Goal: Task Accomplishment & Management: Manage account settings

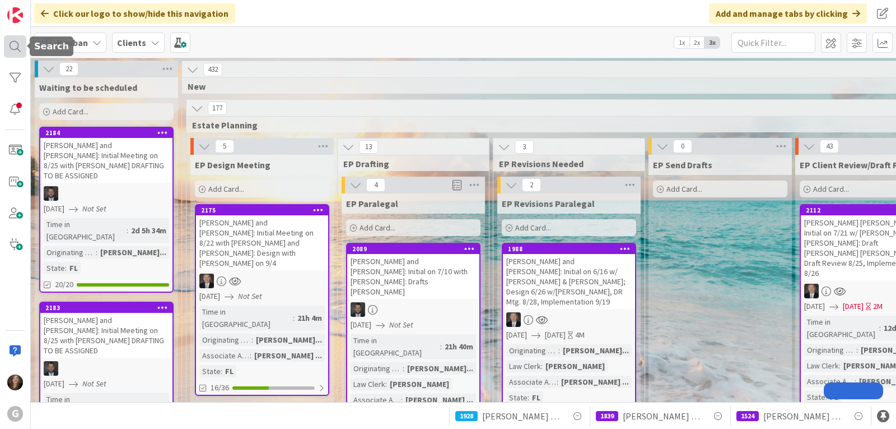
click at [10, 47] on div at bounding box center [15, 46] width 22 height 22
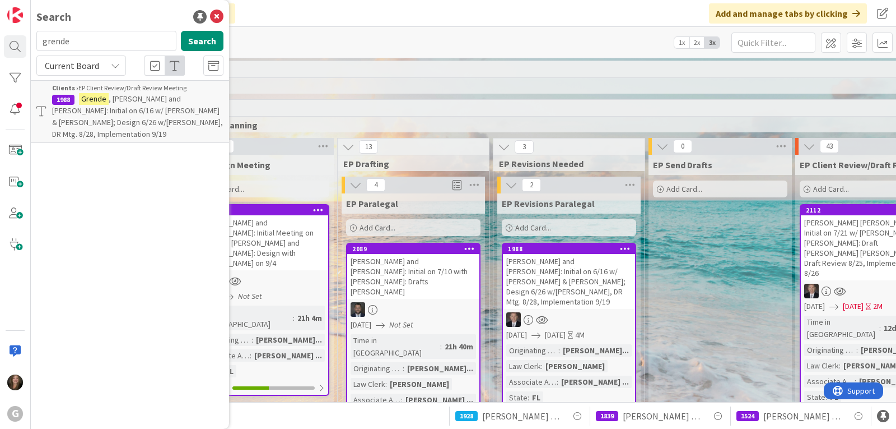
drag, startPoint x: 75, startPoint y: 38, endPoint x: 29, endPoint y: 38, distance: 45.4
click at [31, 38] on div "grende Search" at bounding box center [130, 43] width 201 height 25
type input "torp"
click at [97, 105] on span ", [PERSON_NAME] and [PERSON_NAME]: LMP Review Meeting on 8/28 with [PERSON_NAME]" at bounding box center [136, 111] width 169 height 34
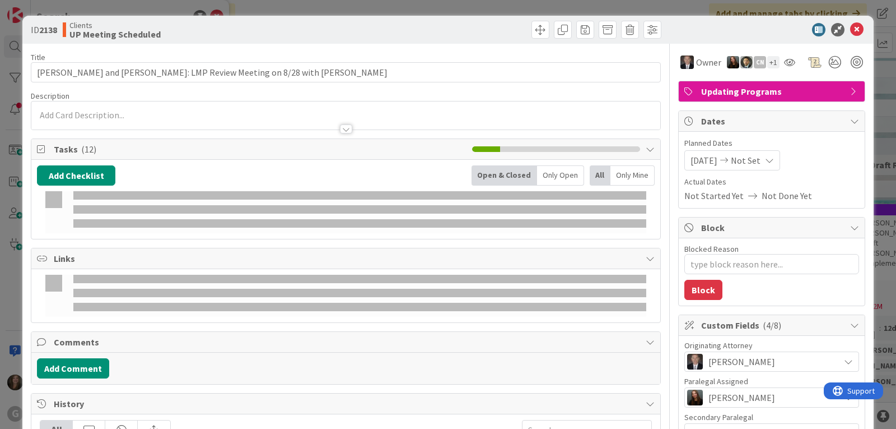
type textarea "x"
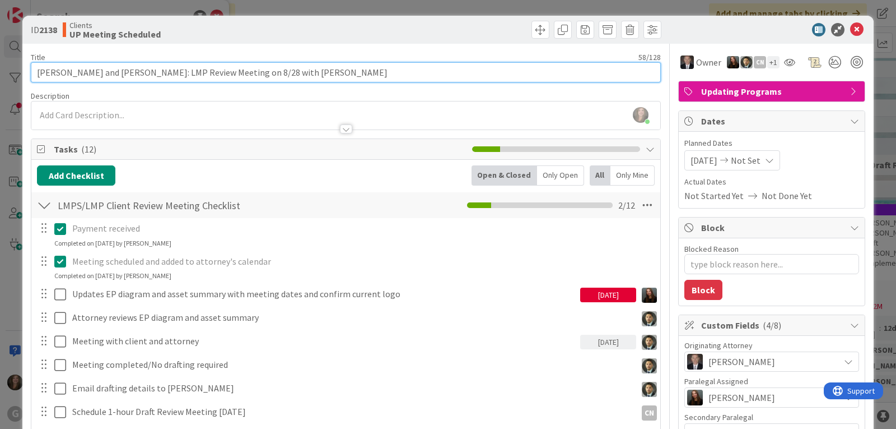
drag, startPoint x: 221, startPoint y: 71, endPoint x: 206, endPoint y: 70, distance: 15.2
click at [206, 70] on input "[PERSON_NAME] and [PERSON_NAME]: LMP Review Meeting on 8/28 with [PERSON_NAME]" at bounding box center [346, 72] width 630 height 20
type input "[PERSON_NAME] and [PERSON_NAME]: LMP Review Meeting on TBD with [PERSON_NAME]"
type textarea "x"
type input "[PERSON_NAME] and [PERSON_NAME]: LMP Review Meeting on TBD with [PERSON_NAME]"
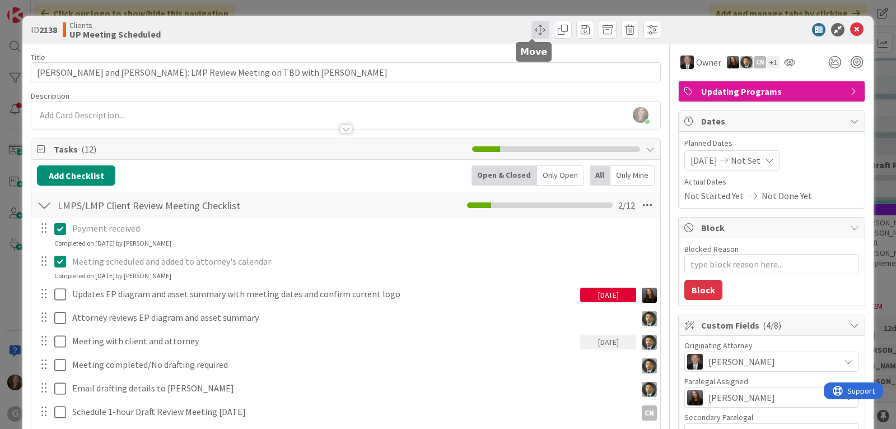
click at [532, 27] on span at bounding box center [541, 30] width 18 height 18
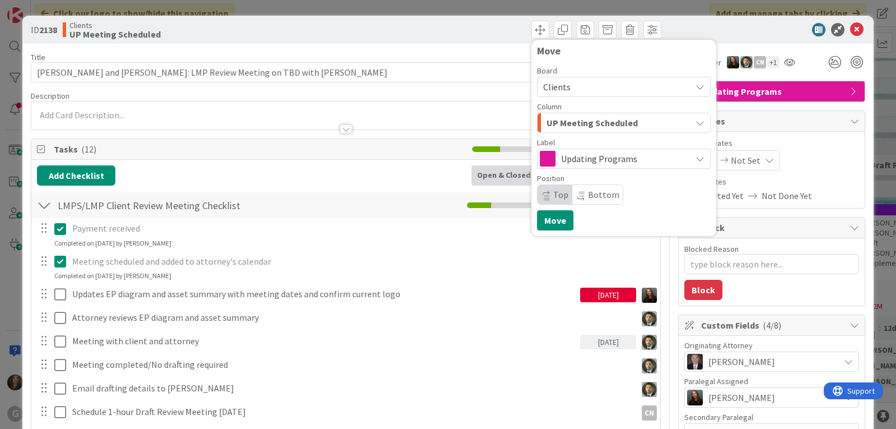
click at [696, 119] on icon "button" at bounding box center [700, 122] width 9 height 9
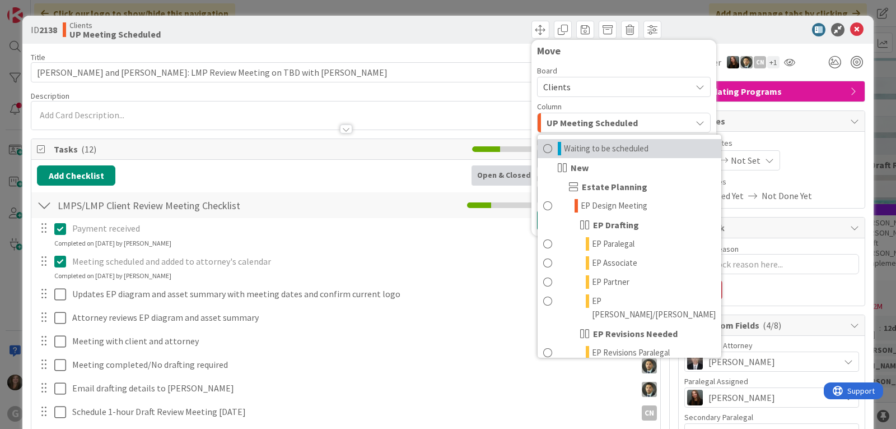
click at [631, 146] on span "Waiting to be scheduled" at bounding box center [606, 148] width 85 height 13
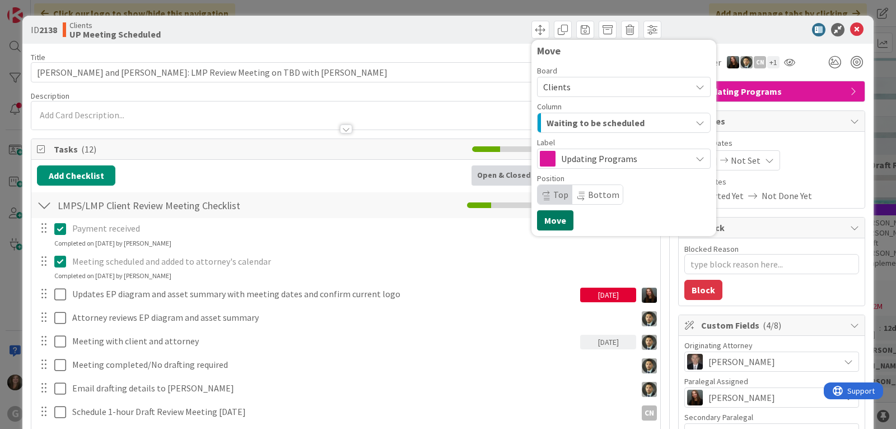
click at [554, 223] on button "Move" at bounding box center [555, 220] width 36 height 20
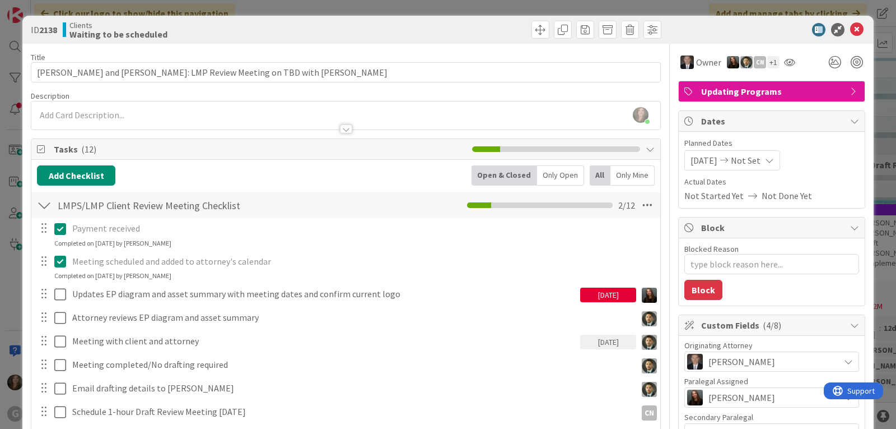
type textarea "x"
click at [710, 155] on span "[DATE]" at bounding box center [704, 160] width 27 height 13
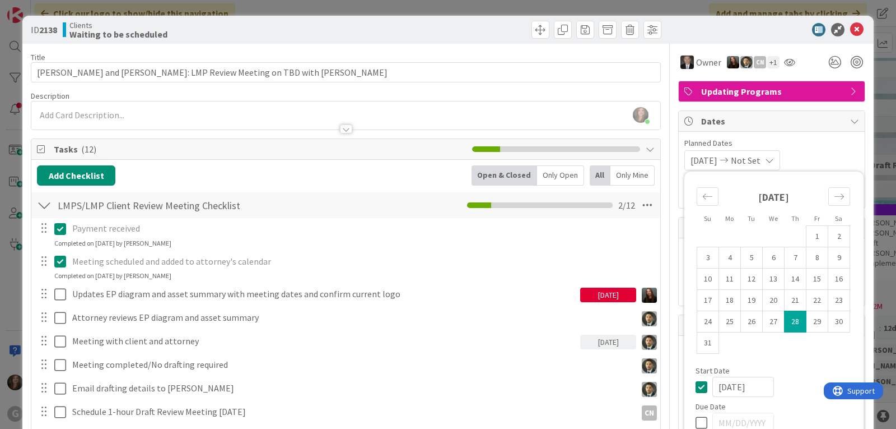
drag, startPoint x: 724, startPoint y: 156, endPoint x: 659, endPoint y: 156, distance: 65.0
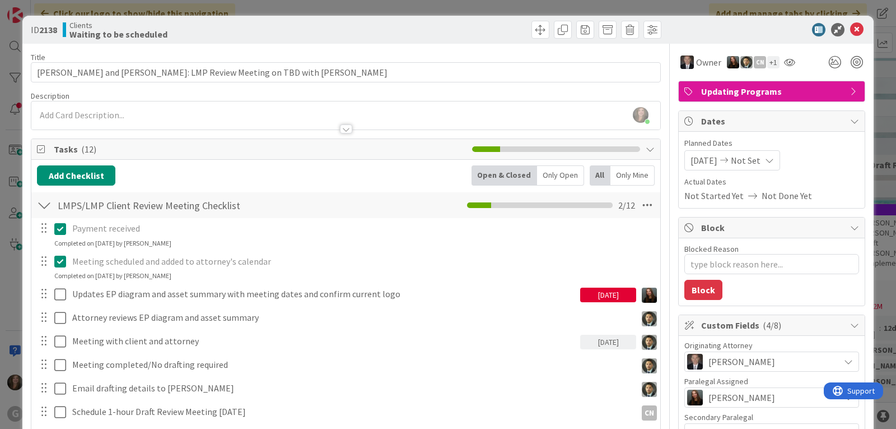
click at [718, 160] on span "[DATE]" at bounding box center [704, 160] width 27 height 13
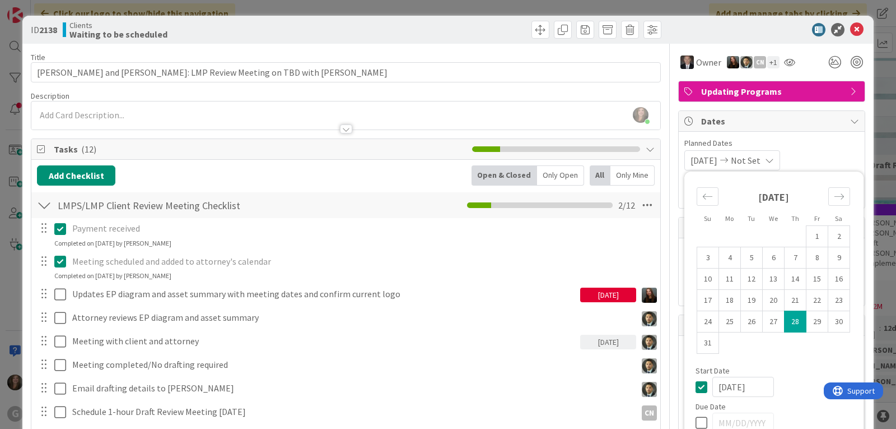
click at [696, 387] on icon at bounding box center [704, 386] width 17 height 13
click at [804, 154] on div "Not Set Not Set Su Mo Tu We Th Fr Sa [DATE] 1 2 3 4 5 6 7 8 9 10 11 12 13 14 15…" at bounding box center [772, 160] width 175 height 20
type textarea "x"
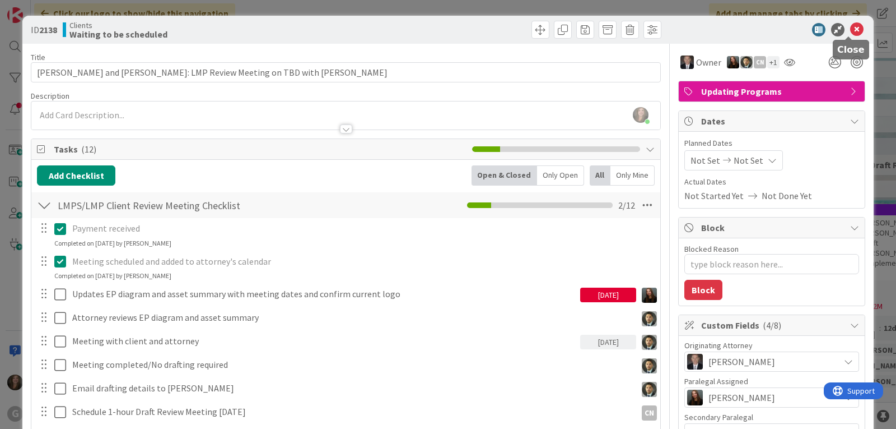
click at [850, 29] on icon at bounding box center [856, 29] width 13 height 13
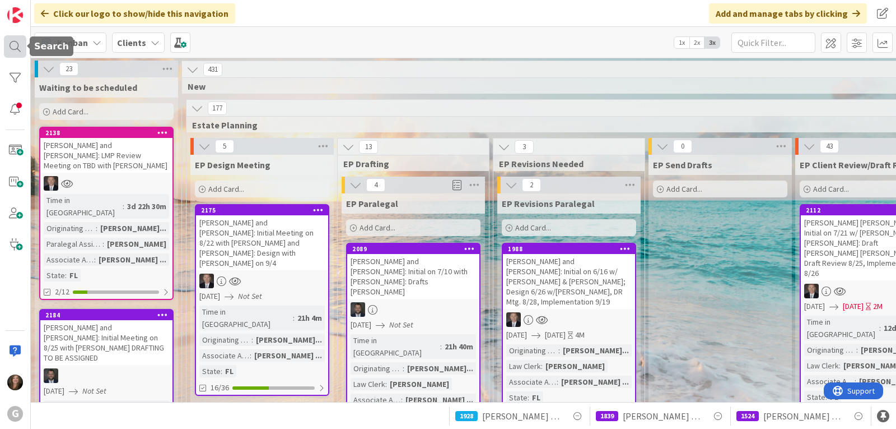
click at [18, 46] on div at bounding box center [15, 46] width 22 height 22
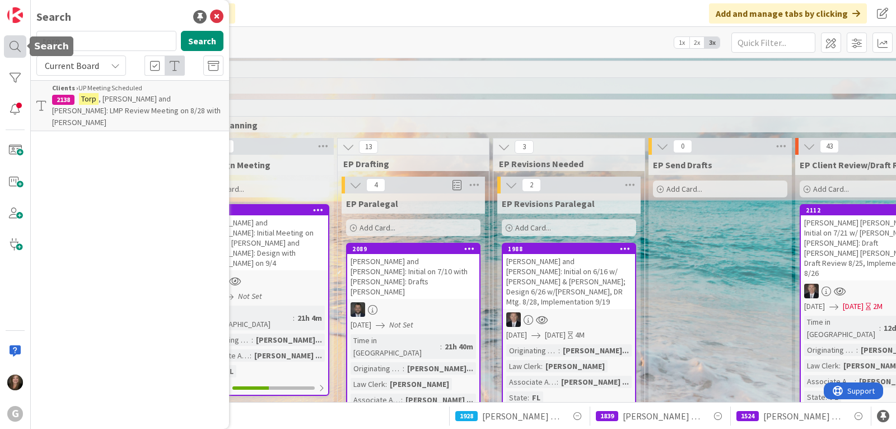
drag, startPoint x: 92, startPoint y: 39, endPoint x: 21, endPoint y: 35, distance: 71.3
click at [21, 35] on div "G Search torp Search Current Board Clients › UP Meeting Scheduled 2138 [PERSON_…" at bounding box center [15, 214] width 31 height 429
type input "[PERSON_NAME]"
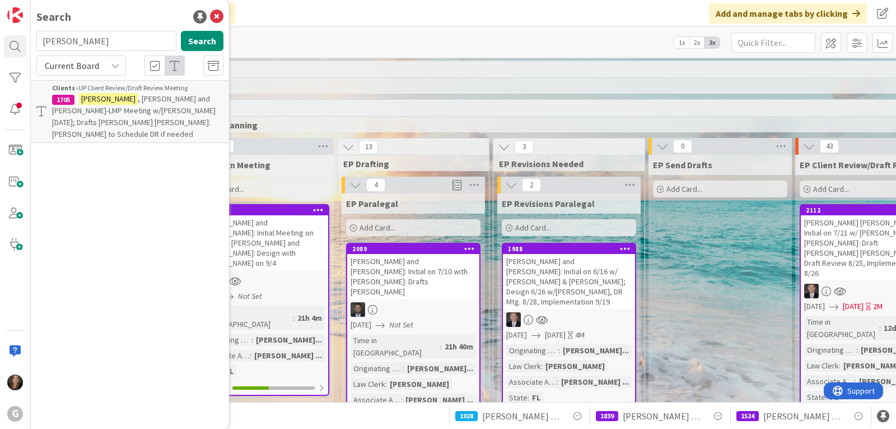
click at [84, 106] on span ", [PERSON_NAME] and [PERSON_NAME]-LMP Meeting w/[PERSON_NAME] [DATE]; Drafts [P…" at bounding box center [134, 116] width 164 height 45
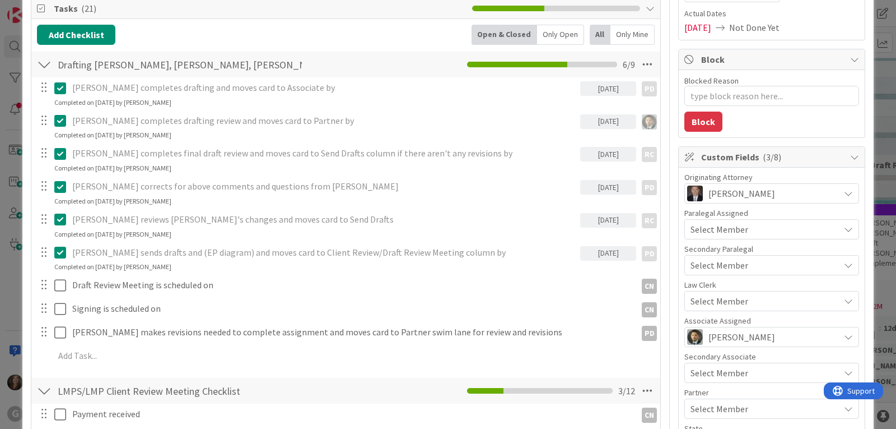
scroll to position [112, 0]
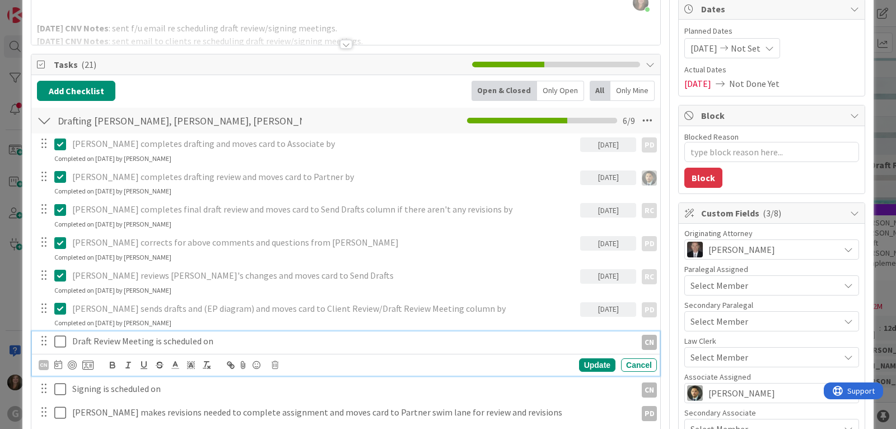
click at [58, 338] on icon at bounding box center [62, 340] width 17 height 13
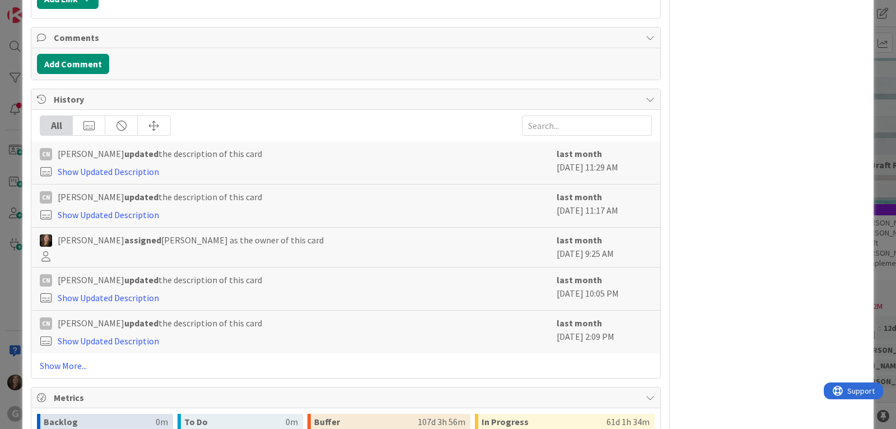
scroll to position [1008, 0]
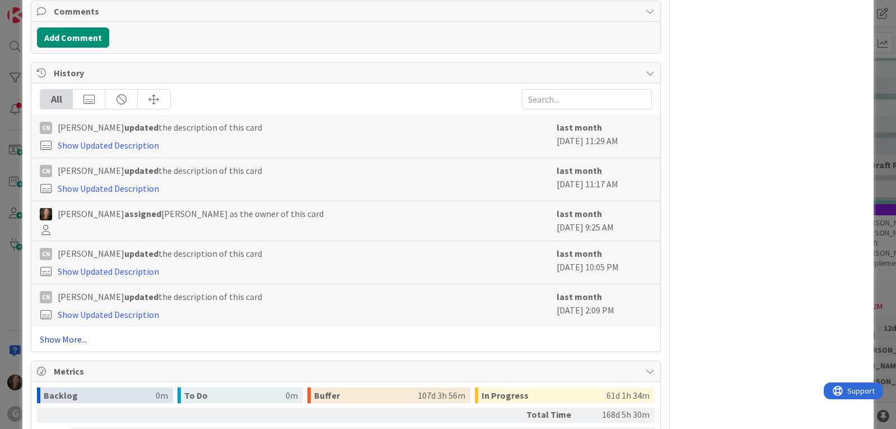
click at [72, 336] on link "Show More..." at bounding box center [346, 338] width 612 height 13
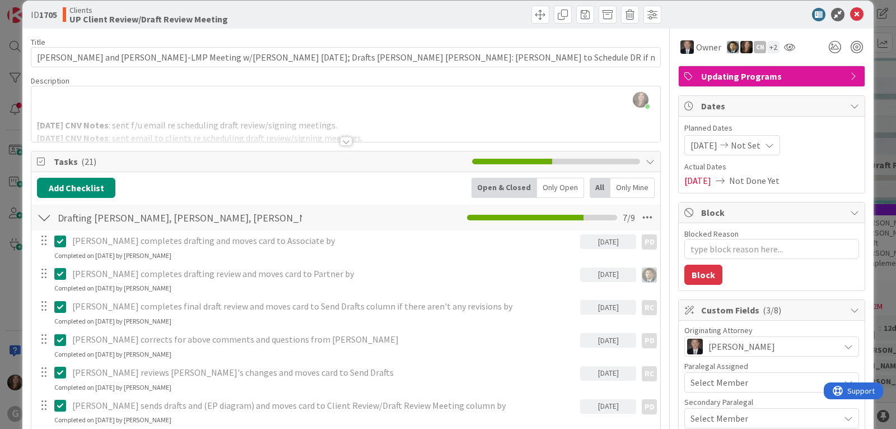
scroll to position [0, 0]
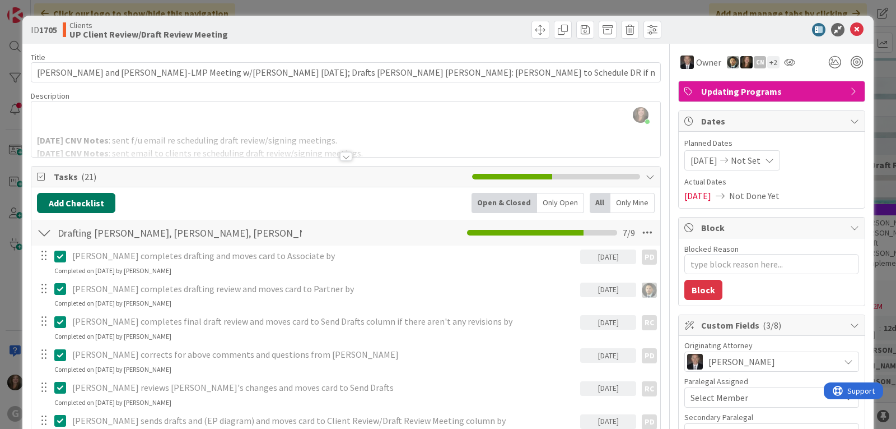
click at [85, 203] on button "Add Checklist" at bounding box center [76, 203] width 78 height 20
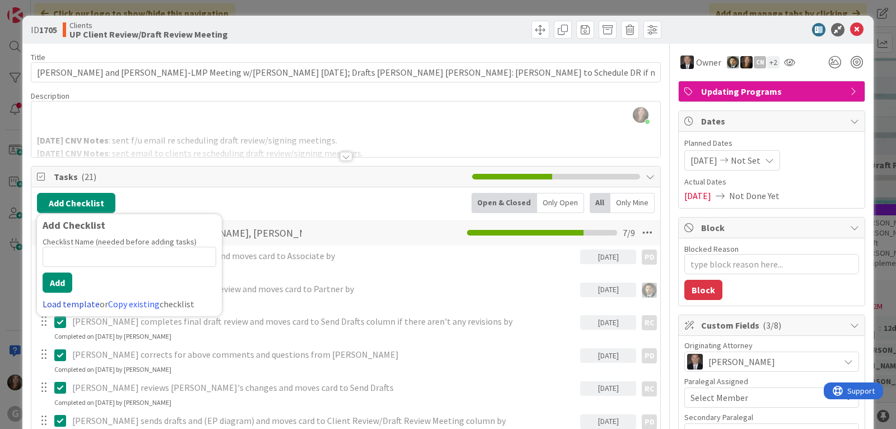
click at [54, 304] on link "Load template" at bounding box center [71, 303] width 57 height 11
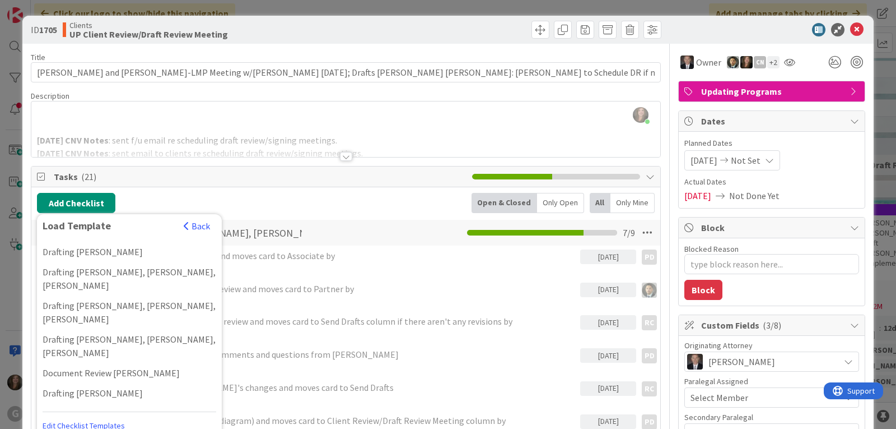
scroll to position [1008, 0]
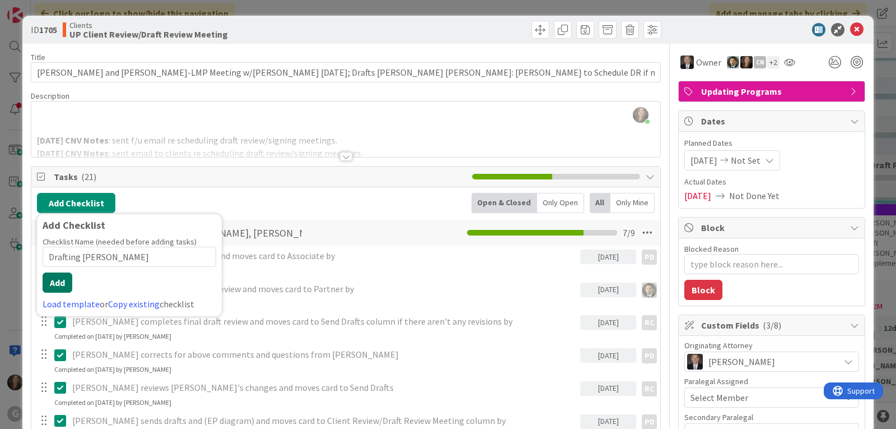
click at [54, 280] on button "Add" at bounding box center [58, 282] width 30 height 20
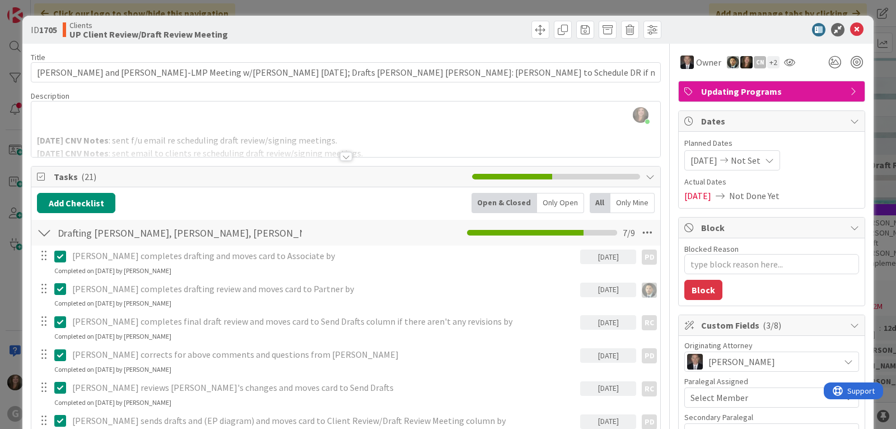
type textarea "x"
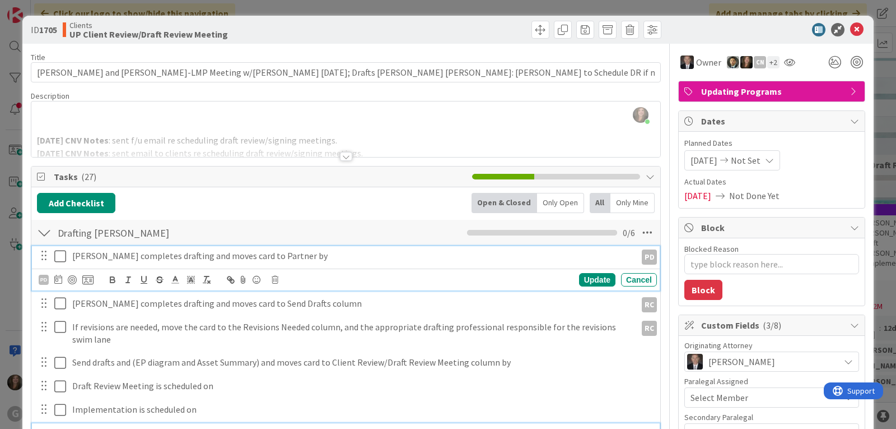
click at [161, 253] on p "[PERSON_NAME] completes drafting and moves card to Partner by" at bounding box center [352, 255] width 560 height 13
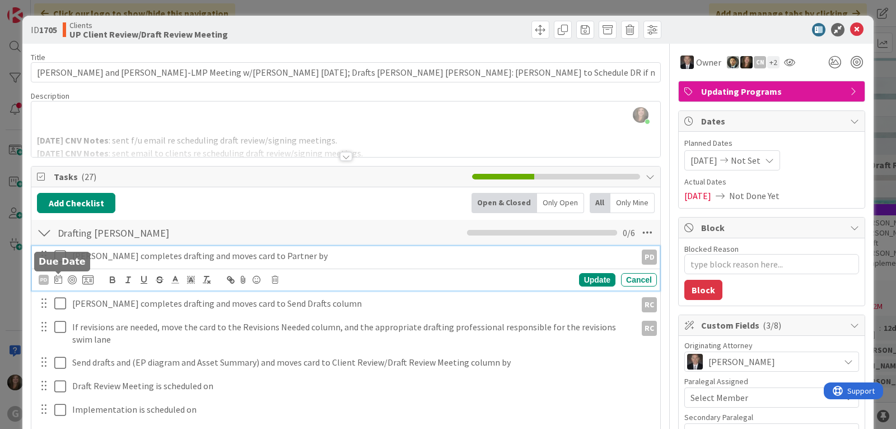
click at [55, 276] on icon at bounding box center [58, 279] width 8 height 9
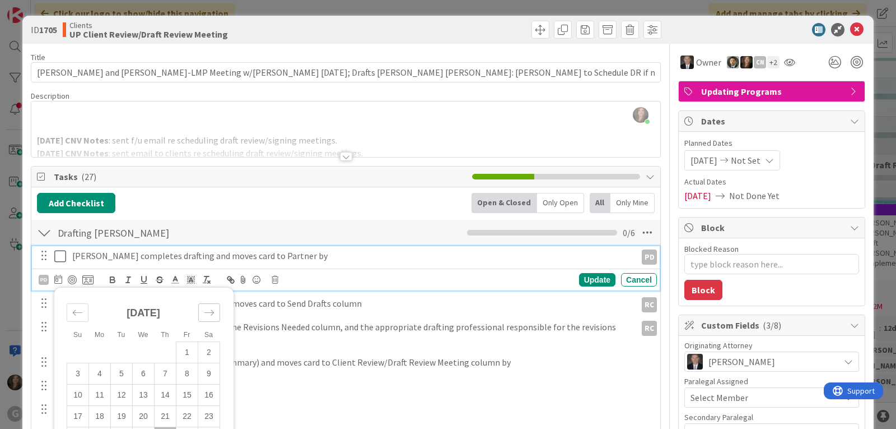
click at [207, 310] on icon "Move forward to switch to the next month." at bounding box center [209, 312] width 11 height 11
click at [187, 350] on td "5" at bounding box center [187, 351] width 22 height 21
type input "[DATE]"
type textarea "x"
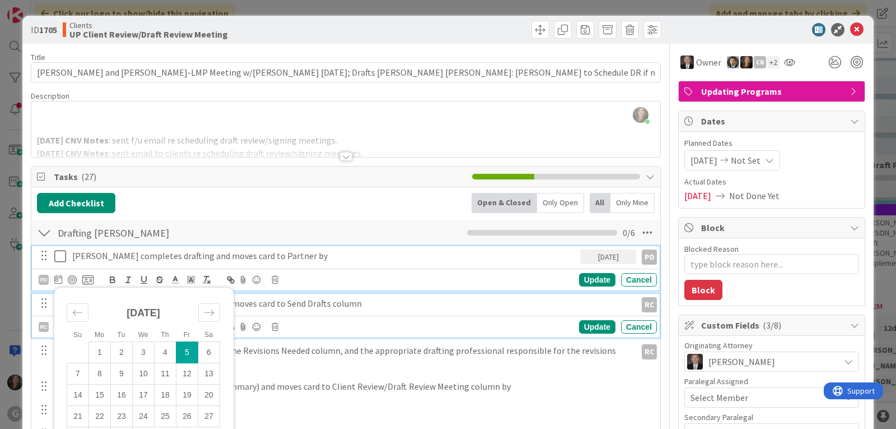
click at [271, 309] on p "[PERSON_NAME] completes drafting and moves card to Send Drafts column" at bounding box center [352, 303] width 560 height 13
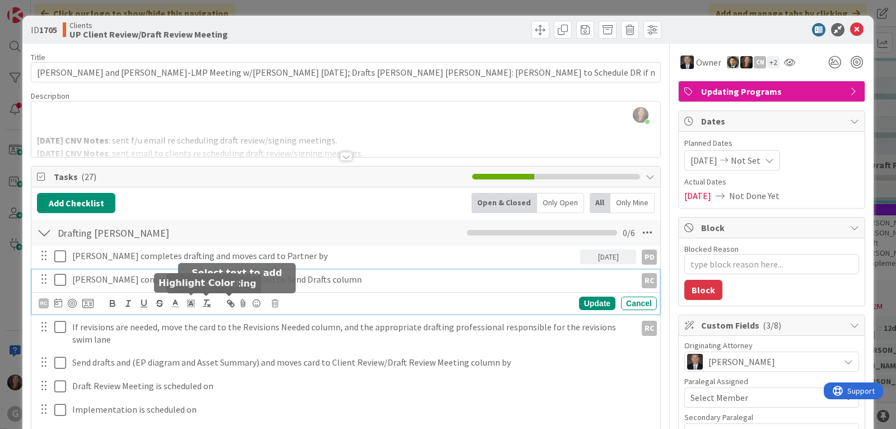
click at [59, 304] on icon at bounding box center [58, 302] width 8 height 9
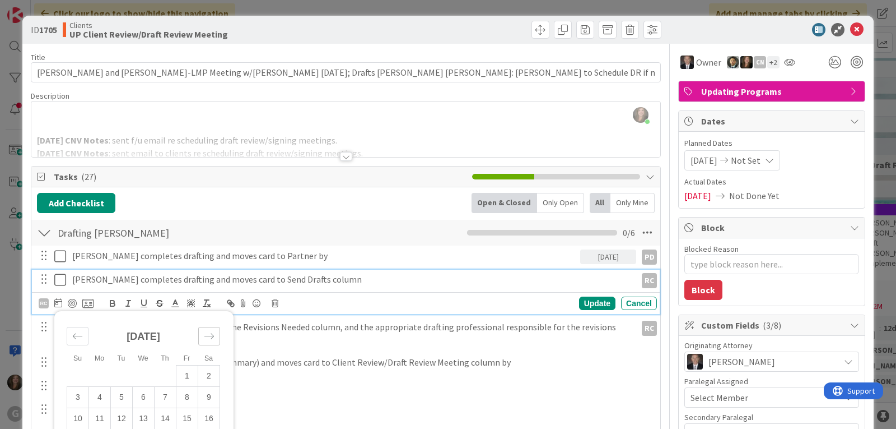
click at [207, 335] on icon "Move forward to switch to the next month." at bounding box center [209, 336] width 11 height 11
click at [140, 396] on td "10" at bounding box center [144, 396] width 22 height 21
type input "[DATE]"
type textarea "x"
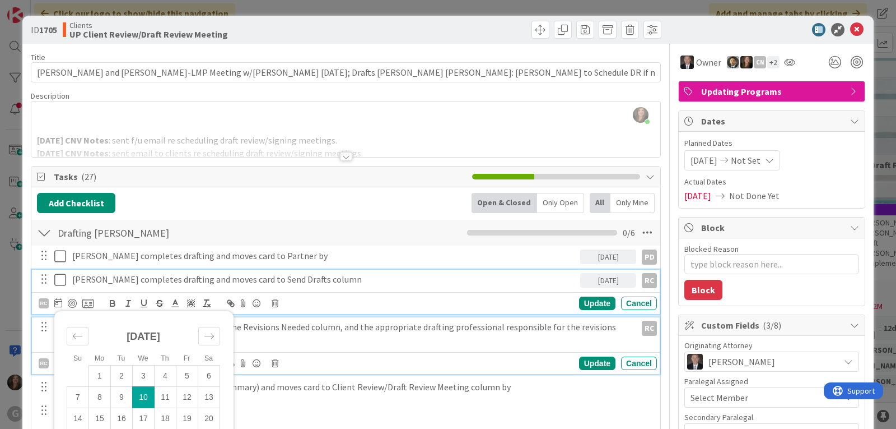
click at [282, 331] on p "If revisions are needed, move the card to the Revisions Needed column, and the …" at bounding box center [352, 332] width 560 height 25
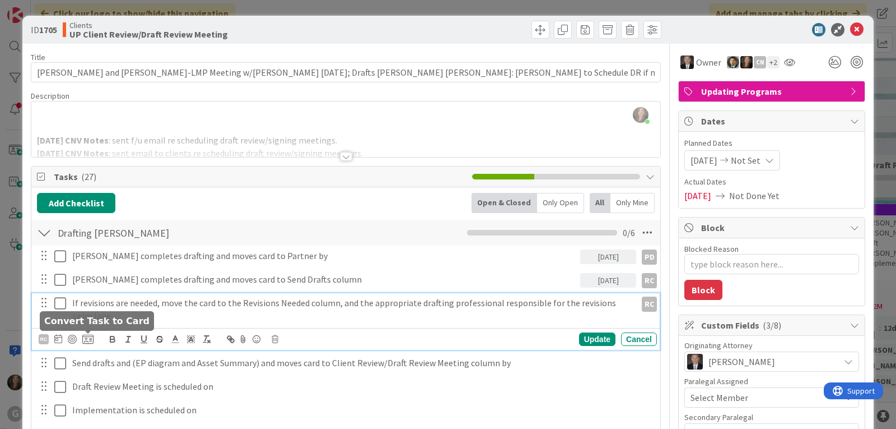
click at [58, 341] on icon at bounding box center [58, 338] width 8 height 9
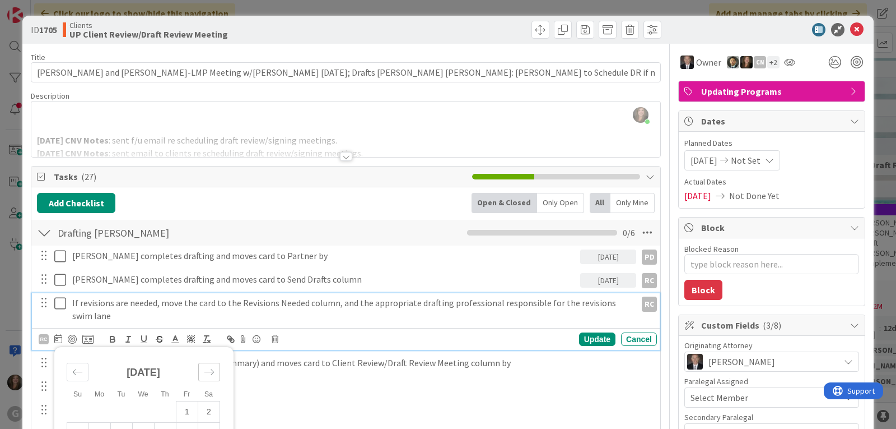
click at [209, 376] on icon "Move forward to switch to the next month." at bounding box center [209, 371] width 11 height 11
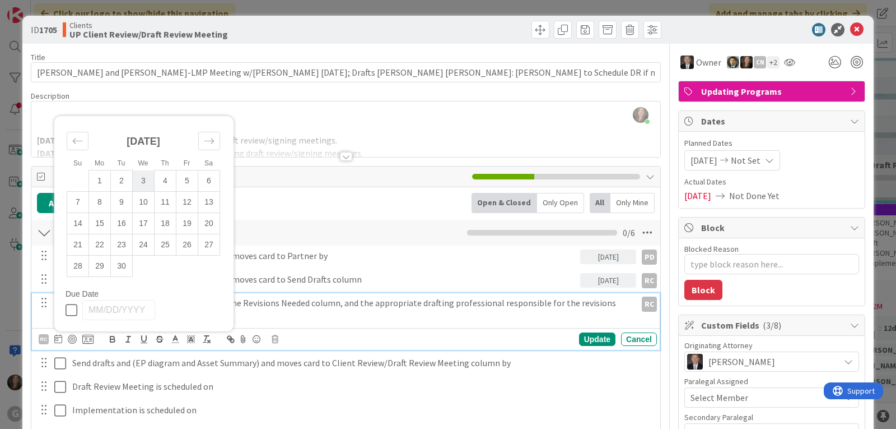
scroll to position [56, 0]
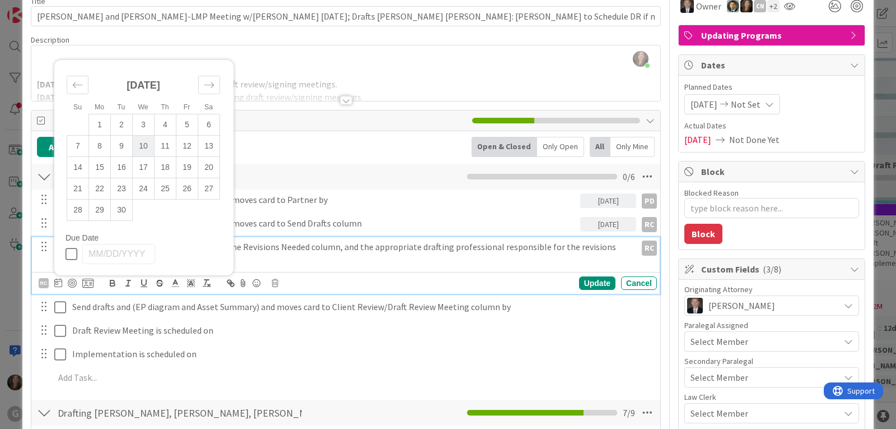
click at [144, 143] on td "10" at bounding box center [144, 146] width 22 height 21
type input "[DATE]"
type textarea "x"
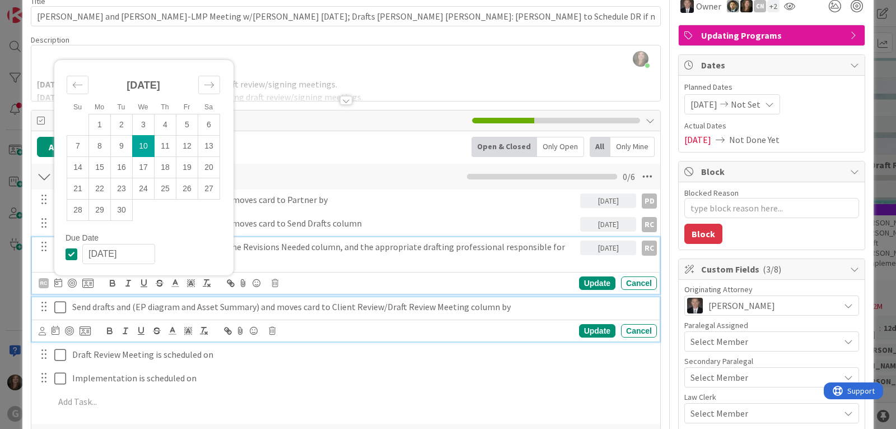
click at [266, 308] on p "Send drafts and (EP diagram and Asset Summary) and moves card to Client Review/…" at bounding box center [362, 306] width 580 height 13
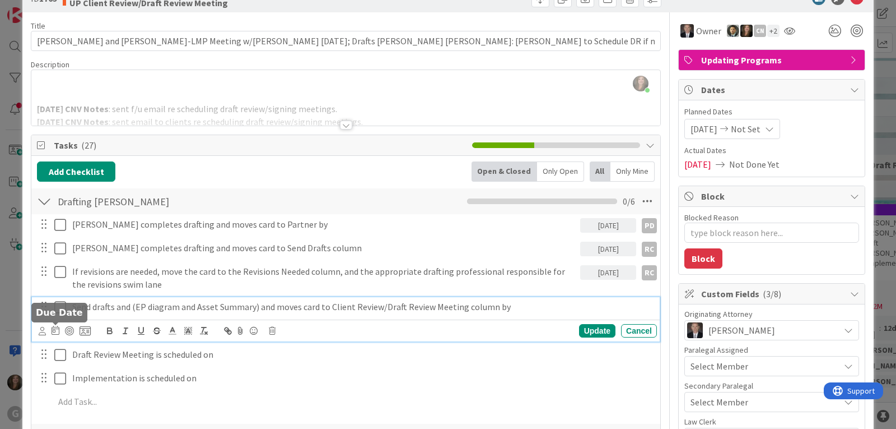
click at [55, 332] on icon at bounding box center [56, 330] width 8 height 9
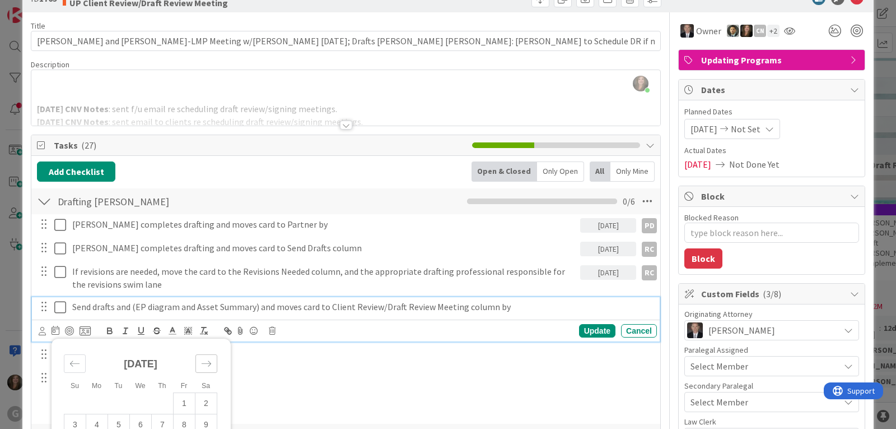
click at [208, 361] on icon "Move forward to switch to the next month." at bounding box center [207, 364] width 10 height 6
click at [143, 419] on td "10" at bounding box center [141, 424] width 22 height 21
type input "[DATE]"
click at [39, 333] on icon at bounding box center [42, 331] width 7 height 8
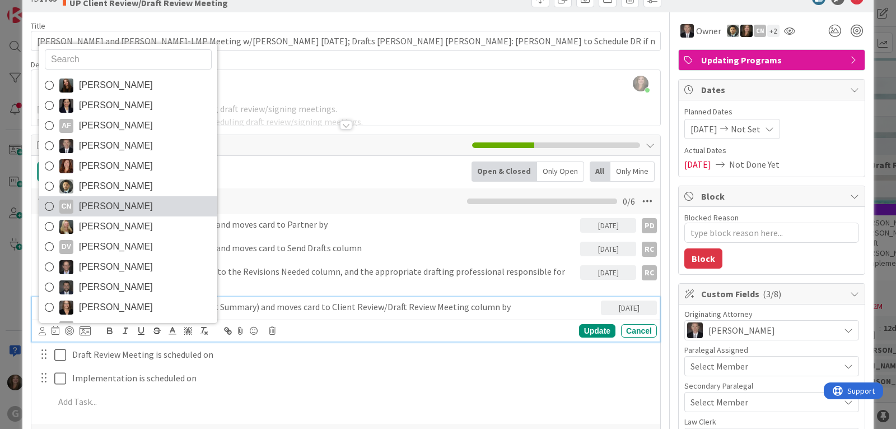
scroll to position [59, 0]
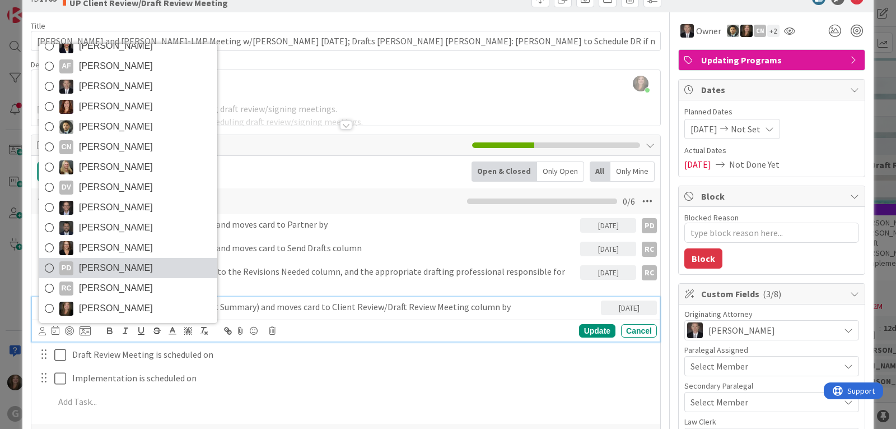
click at [111, 270] on span "[PERSON_NAME]" at bounding box center [116, 267] width 74 height 17
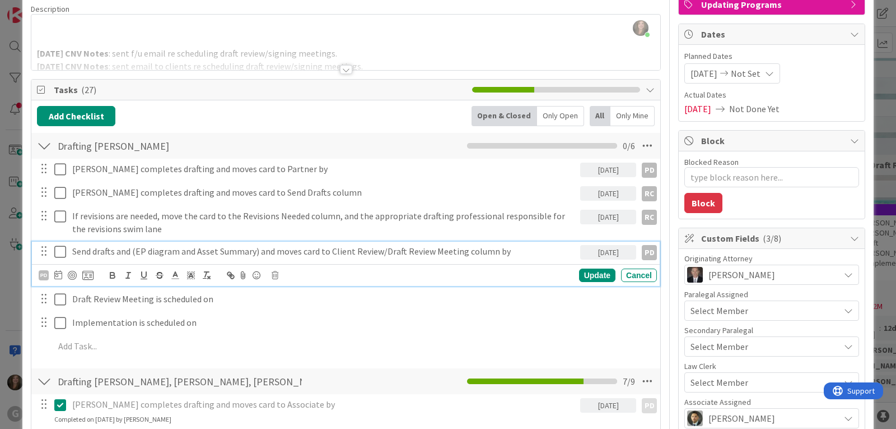
scroll to position [87, 0]
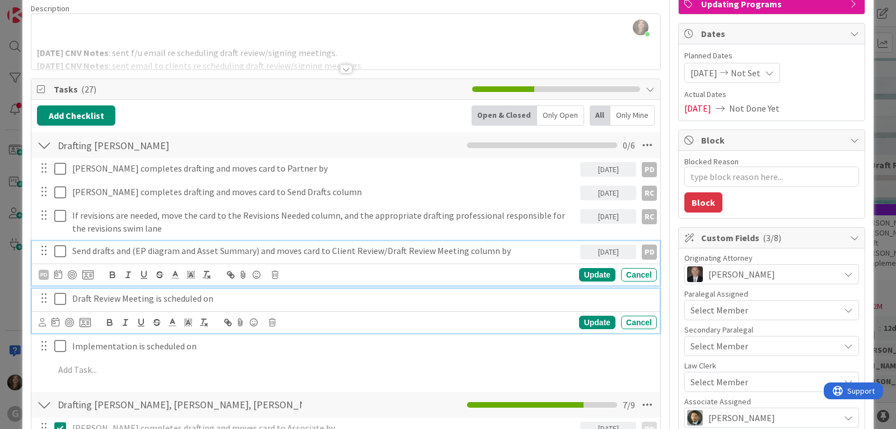
click at [165, 302] on p "Draft Review Meeting is scheduled on" at bounding box center [362, 298] width 580 height 13
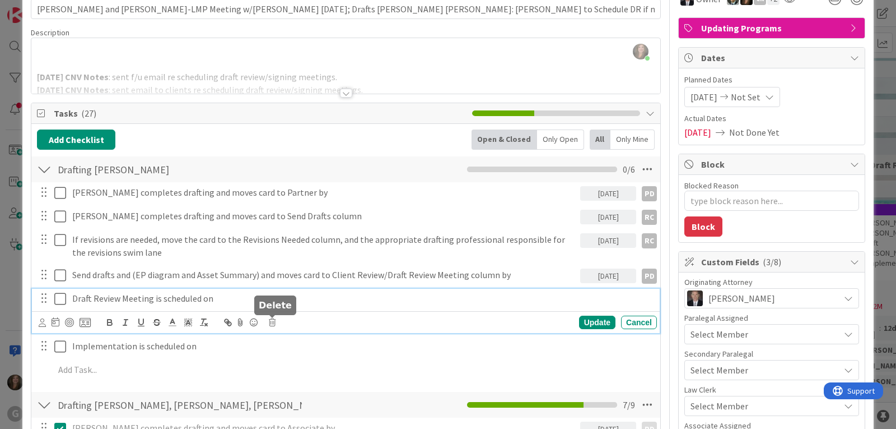
click at [271, 322] on icon at bounding box center [272, 322] width 7 height 8
click at [303, 374] on div "Delete" at bounding box center [300, 370] width 41 height 20
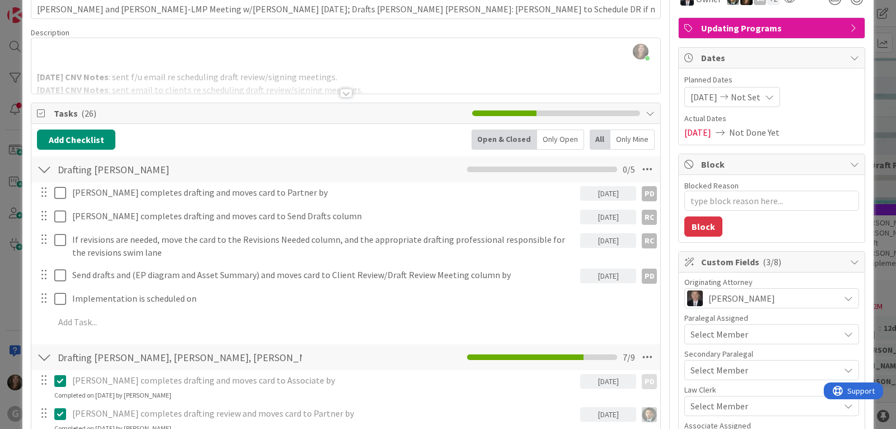
type textarea "x"
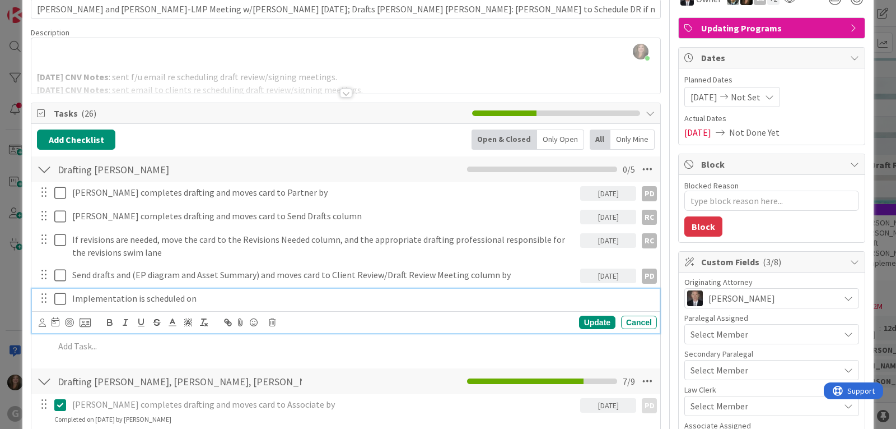
click at [173, 296] on p "Implementation is scheduled on" at bounding box center [362, 298] width 580 height 13
drag, startPoint x: 131, startPoint y: 300, endPoint x: 72, endPoint y: 293, distance: 59.2
click at [72, 293] on p "Implementation is scheduled on" at bounding box center [362, 298] width 580 height 13
click at [39, 326] on icon at bounding box center [42, 322] width 7 height 8
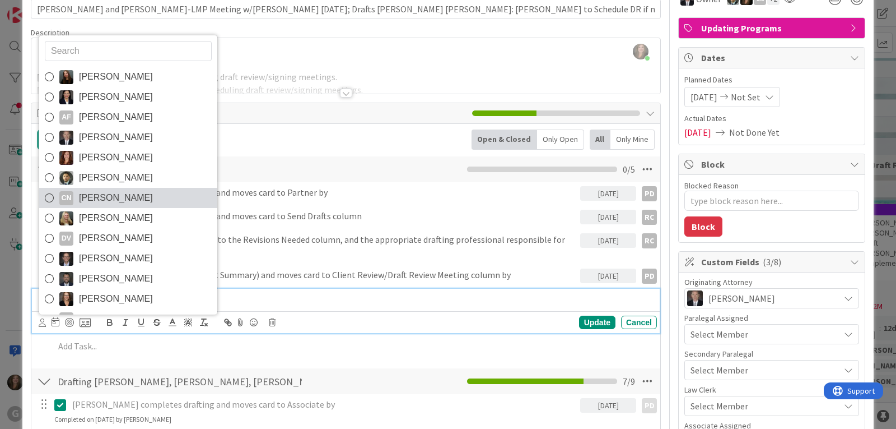
click at [103, 195] on span "[PERSON_NAME]" at bounding box center [116, 197] width 74 height 17
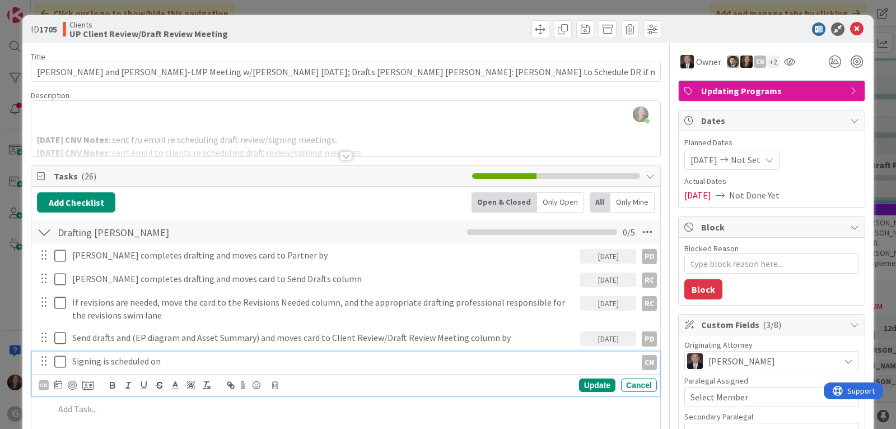
scroll to position [0, 0]
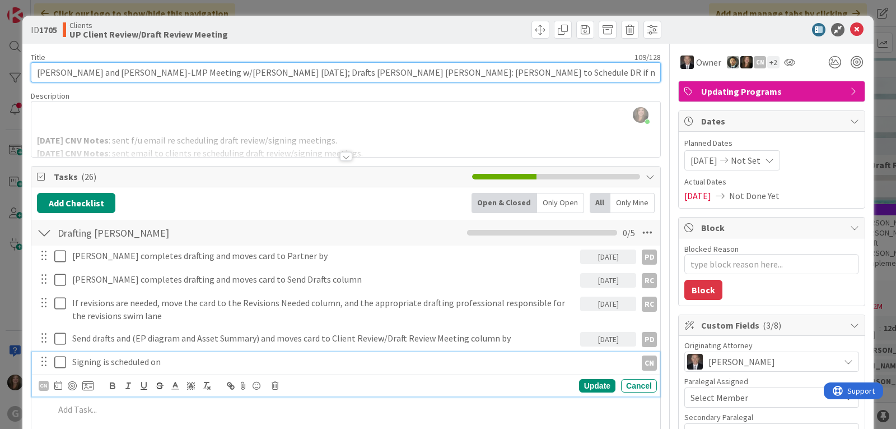
click at [471, 69] on input "[PERSON_NAME] and [PERSON_NAME]-LMP Meeting w/[PERSON_NAME] [DATE]; Drafts [PER…" at bounding box center [346, 72] width 630 height 20
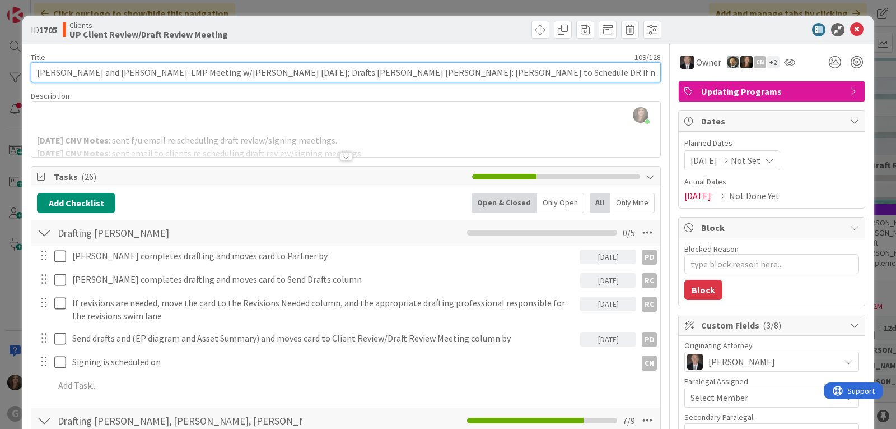
type textarea "x"
drag, startPoint x: 471, startPoint y: 69, endPoint x: 336, endPoint y: 74, distance: 135.1
click at [336, 74] on input "[PERSON_NAME] and [PERSON_NAME]-LMP Meeting w/[PERSON_NAME] [DATE]; Drafts [PER…" at bounding box center [346, 72] width 630 height 20
type input "[PERSON_NAME] and [PERSON_NAME]-LMP Meeting w/[PERSON_NAME] [DATE]; Drafts [PER…"
type textarea "x"
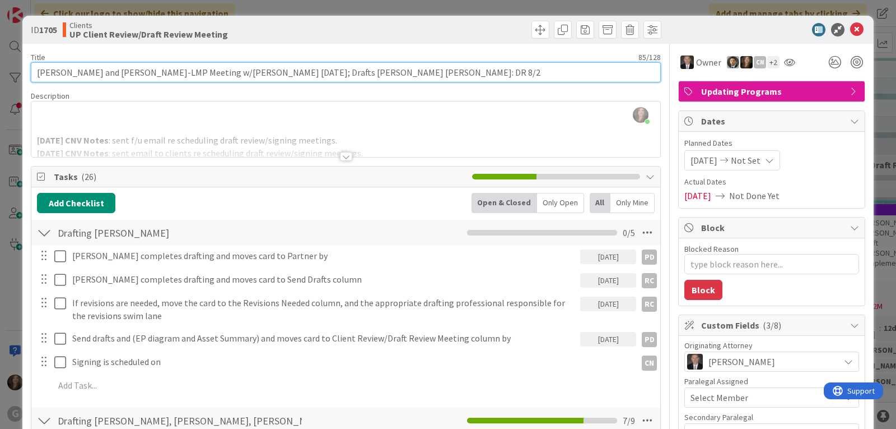
type input "[PERSON_NAME] and [PERSON_NAME]-LMP Meeting w/[PERSON_NAME] [DATE]; Drafts [PER…"
type textarea "x"
click at [376, 71] on input "[PERSON_NAME] and [PERSON_NAME]-LMP Meeting w/[PERSON_NAME] [DATE]; Drafts [PER…" at bounding box center [346, 72] width 630 height 20
type input "[PERSON_NAME] and [PERSON_NAME]-LMP Meeting w/[PERSON_NAME] [DATE]; Drafts [PER…"
type textarea "x"
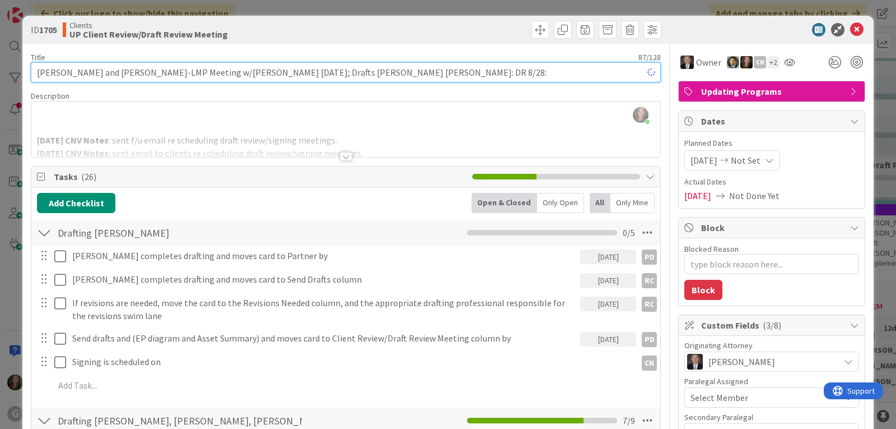
type input "[PERSON_NAME] and [PERSON_NAME]-LMP Meeting w/[PERSON_NAME] [DATE]; Drafts [PER…"
type textarea "x"
type input "[PERSON_NAME] and [PERSON_NAME]-LMP Meeting w/[PERSON_NAME] [DATE]; Drafts [PER…"
type textarea "x"
type input "[PERSON_NAME] and [PERSON_NAME]-LMP Meeting w/[PERSON_NAME] [DATE]; Drafts [PER…"
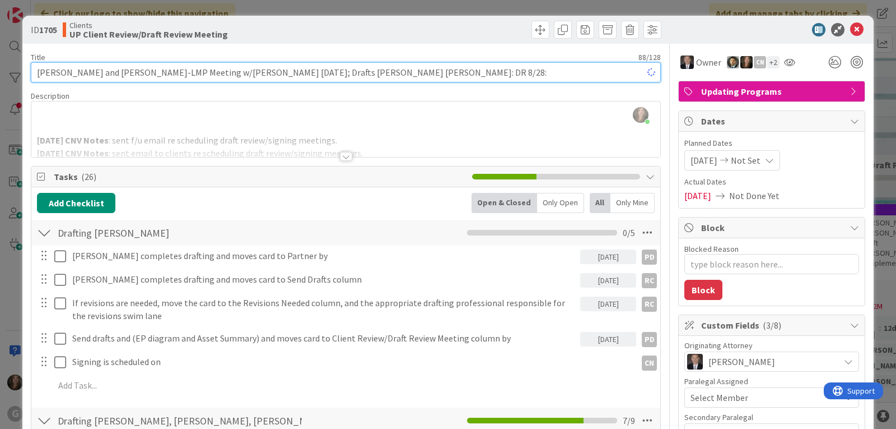
type textarea "x"
type input "[PERSON_NAME] and [PERSON_NAME]-LMP Meeting w/[PERSON_NAME] [DATE]; Drafts [PER…"
type textarea "x"
type input "[PERSON_NAME] and [PERSON_NAME]-LMP Meeting w/[PERSON_NAME] [DATE]; Drafts [PER…"
type textarea "x"
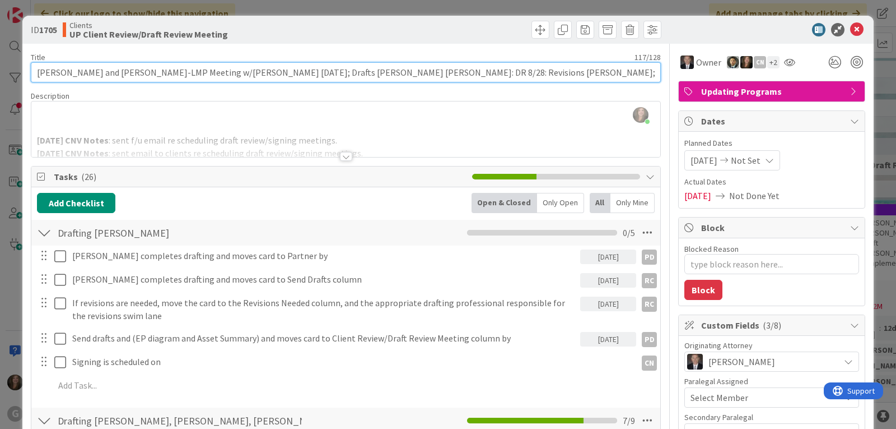
type input "[PERSON_NAME] and [PERSON_NAME]-LMP Meeting w/[PERSON_NAME] [DATE]; Drafts [PER…"
type textarea "x"
type input "[PERSON_NAME] and [PERSON_NAME]-LMP Meeting w/[PERSON_NAME] [DATE]; Drafts [PER…"
type textarea "x"
type input "[PERSON_NAME] and [PERSON_NAME]-LMP Meeting w/[PERSON_NAME] [DATE]; Drafts [PER…"
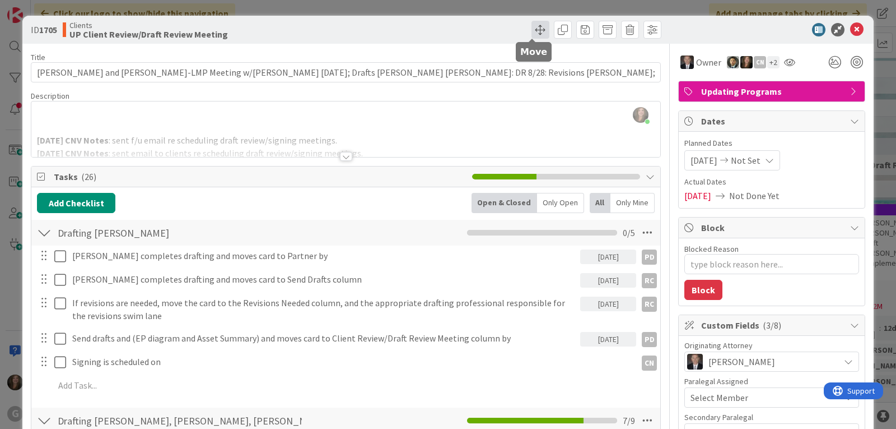
click at [532, 33] on span at bounding box center [541, 30] width 18 height 18
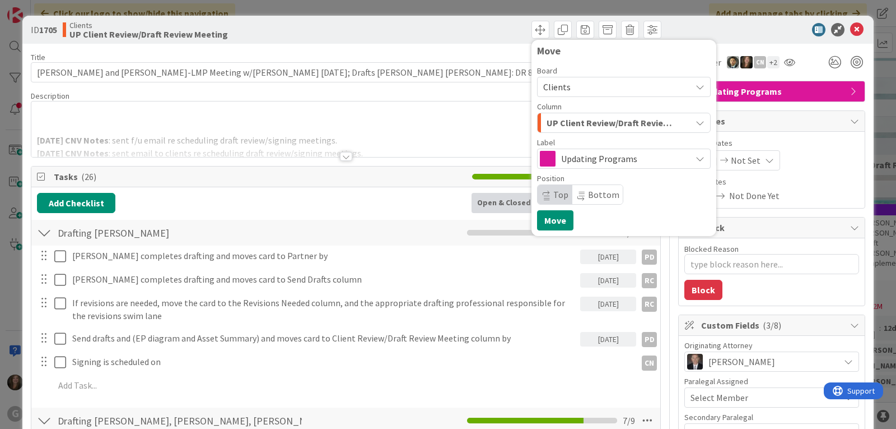
click at [678, 119] on div "UP Client Review/Draft Review Meeting" at bounding box center [617, 123] width 147 height 18
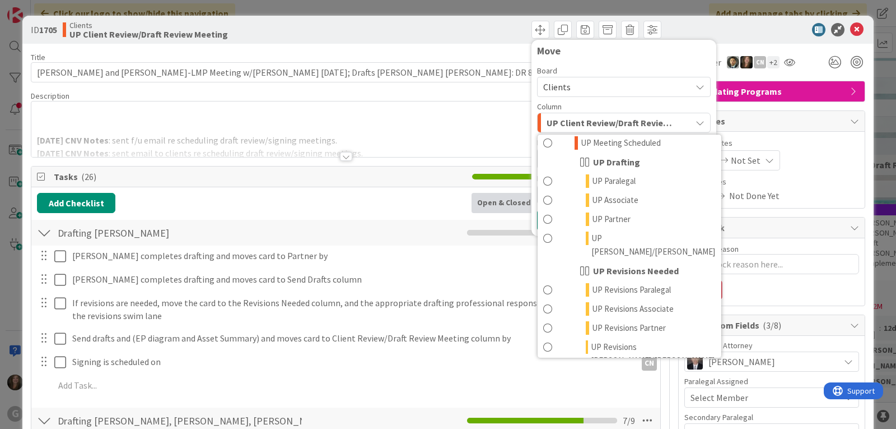
scroll to position [840, 0]
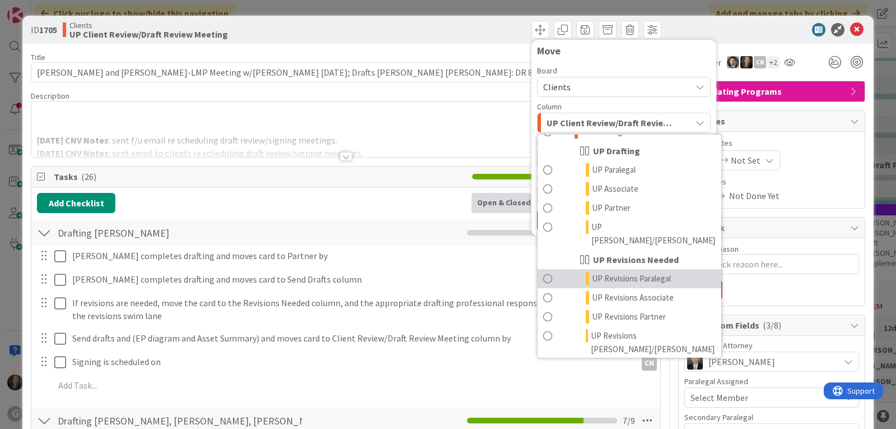
click at [638, 272] on span "UP Revisions Paralegal" at bounding box center [631, 278] width 79 height 13
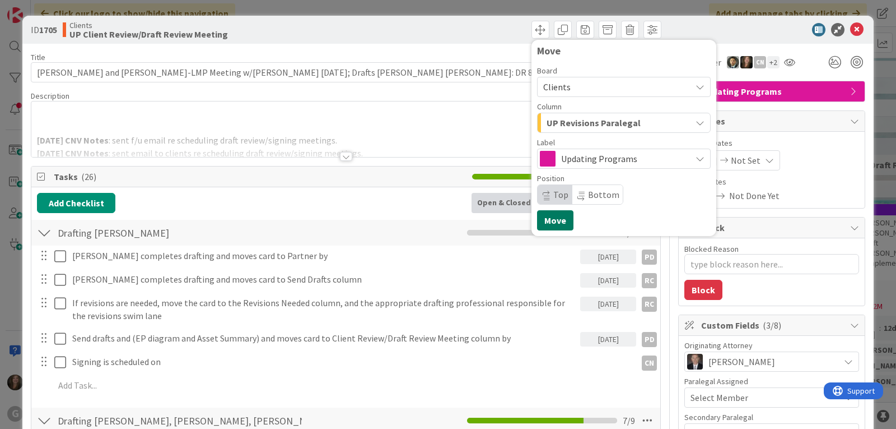
click at [541, 221] on button "Move" at bounding box center [555, 220] width 36 height 20
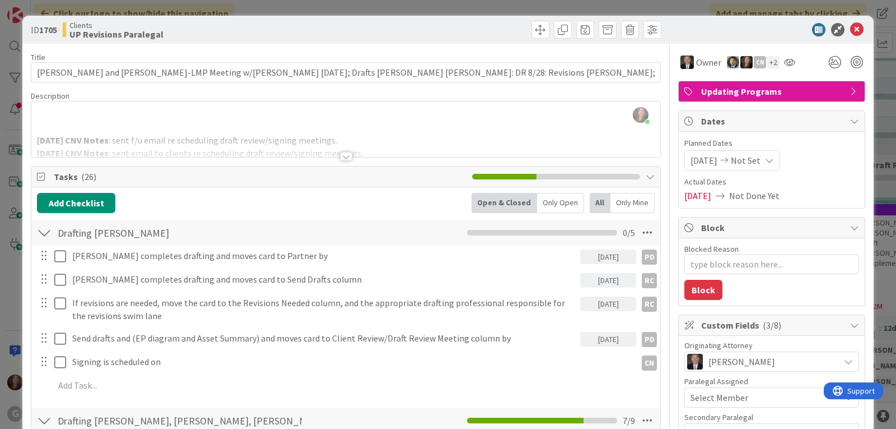
type textarea "x"
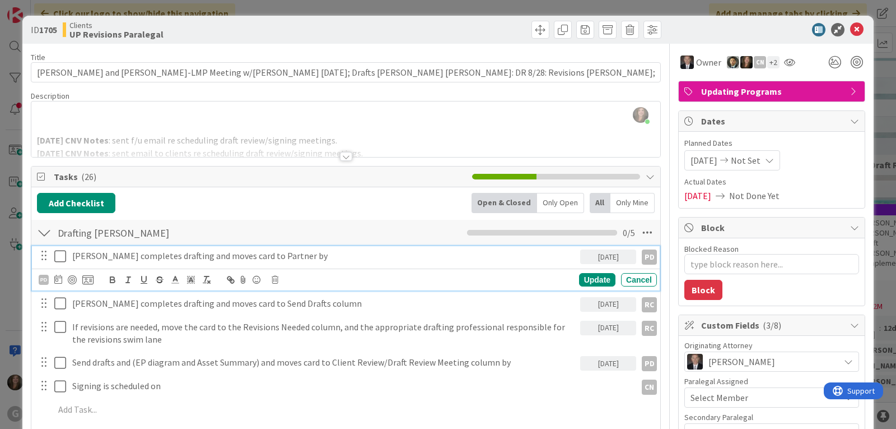
click at [232, 257] on p "[PERSON_NAME] completes drafting and moves card to Partner by" at bounding box center [324, 255] width 504 height 13
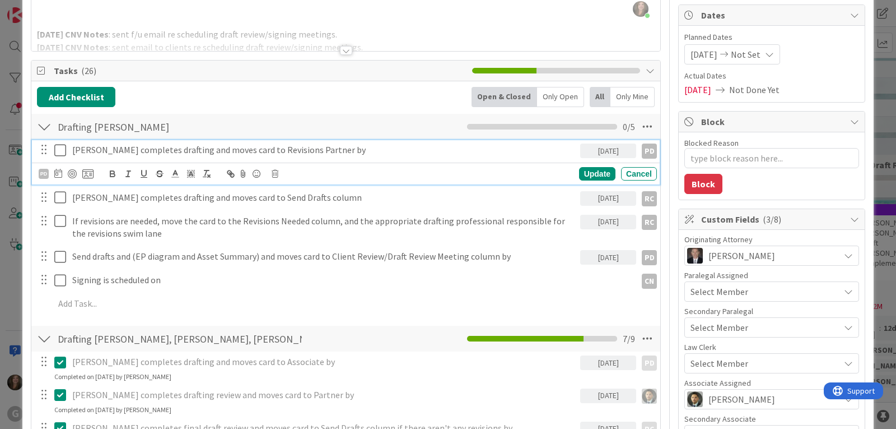
scroll to position [112, 0]
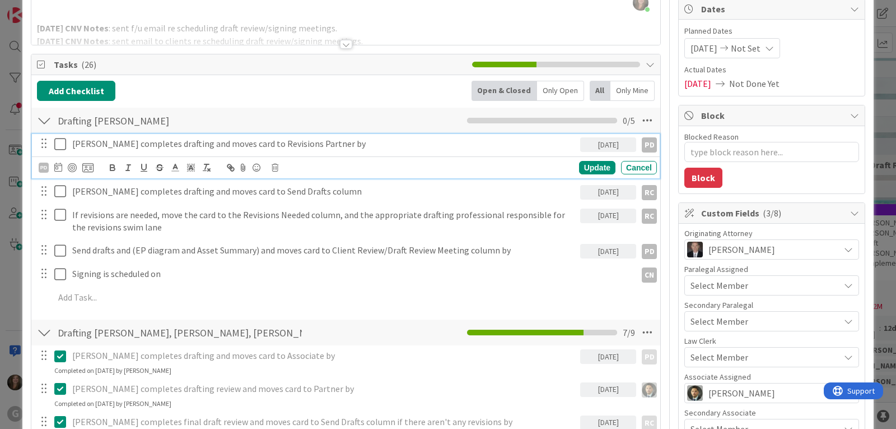
click at [740, 360] on div "Select Member" at bounding box center [765, 356] width 149 height 13
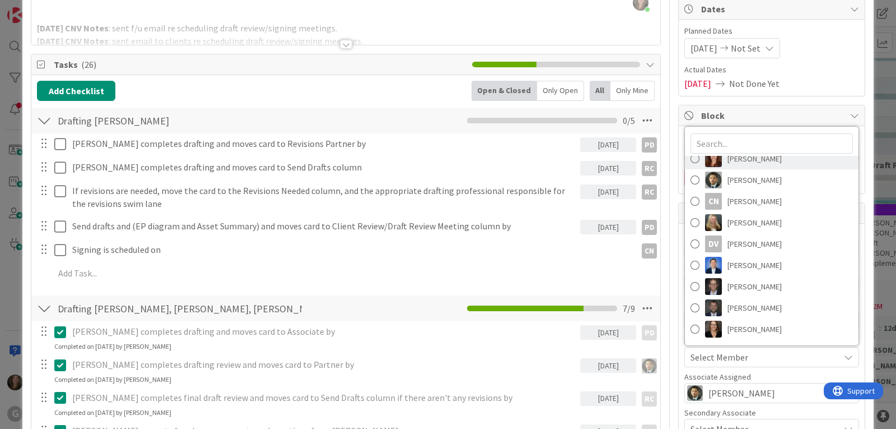
scroll to position [156, 0]
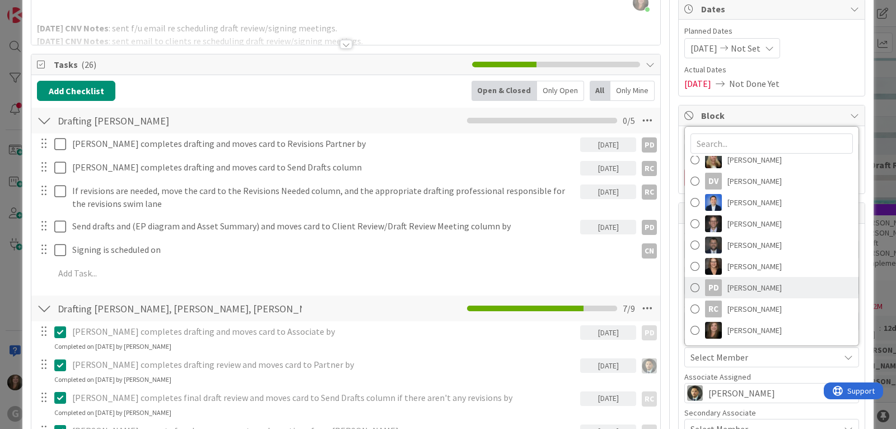
click at [745, 288] on span "[PERSON_NAME]" at bounding box center [755, 287] width 54 height 17
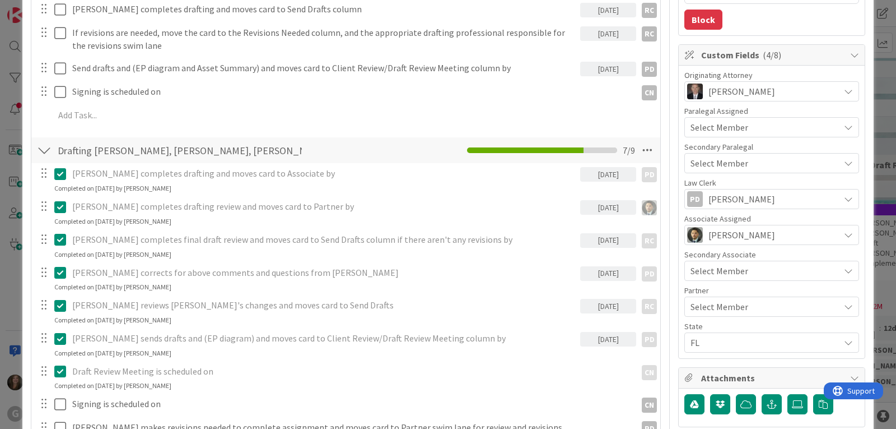
scroll to position [280, 0]
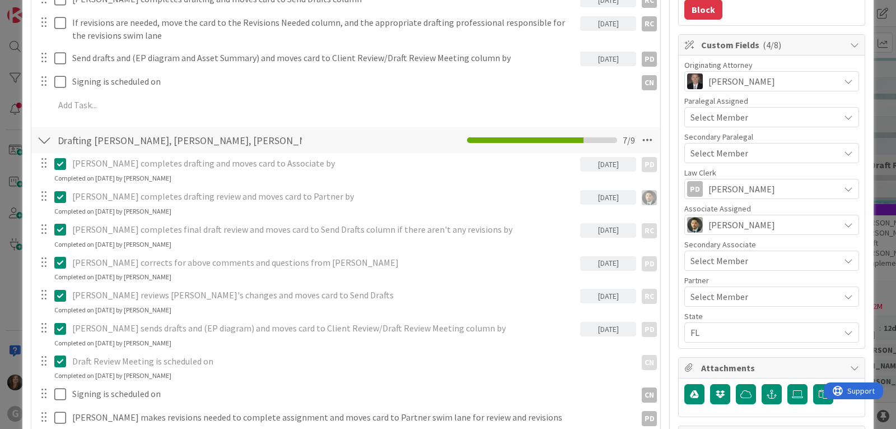
click at [745, 296] on div "Select Member" at bounding box center [765, 296] width 149 height 13
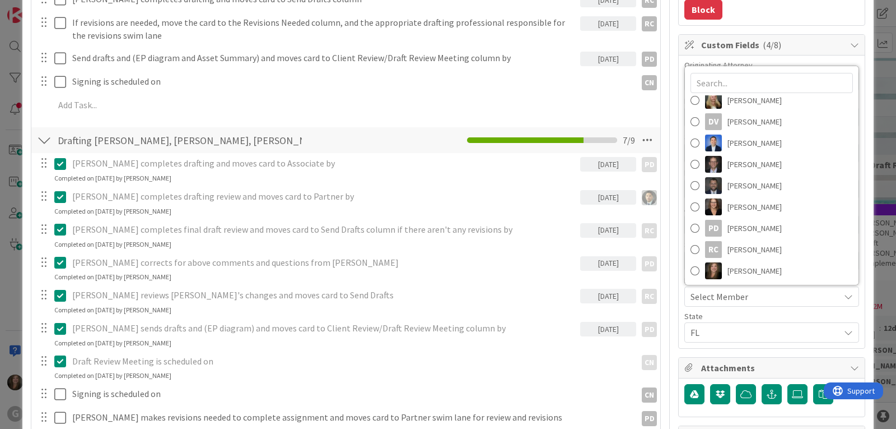
scroll to position [156, 0]
click at [745, 242] on span "[PERSON_NAME]" at bounding box center [755, 248] width 54 height 17
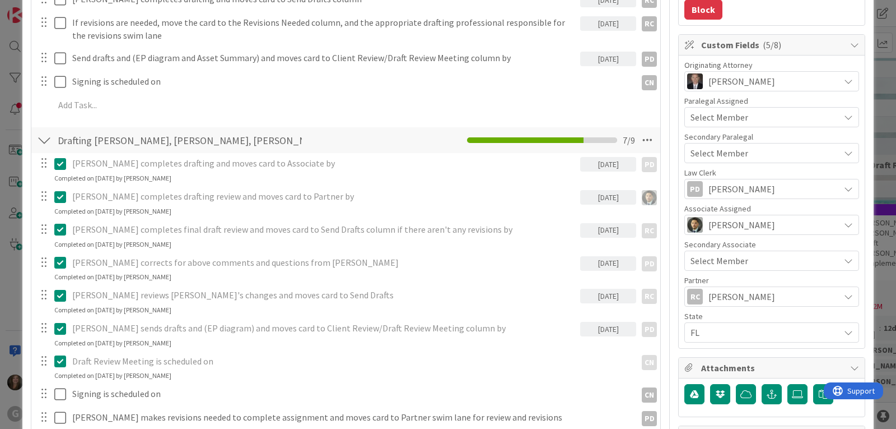
scroll to position [0, 0]
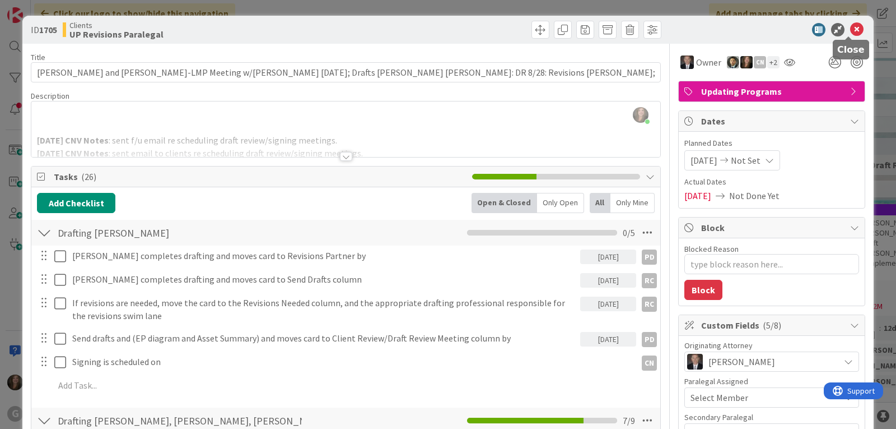
click at [850, 24] on icon at bounding box center [856, 29] width 13 height 13
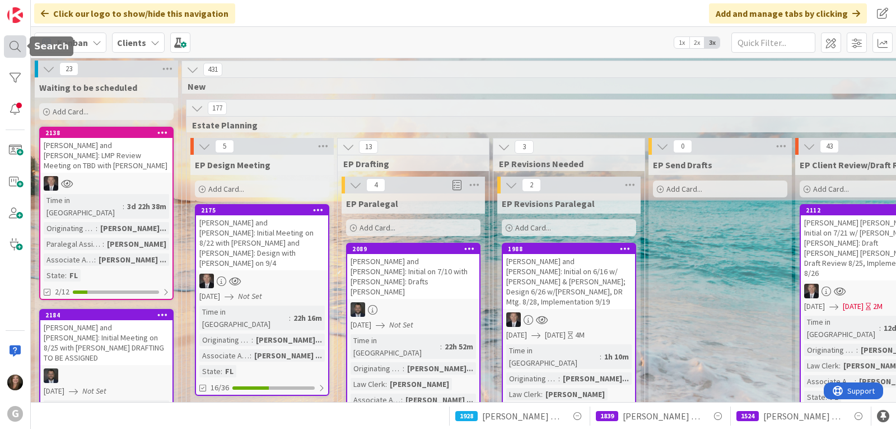
click at [16, 44] on div at bounding box center [15, 46] width 22 height 22
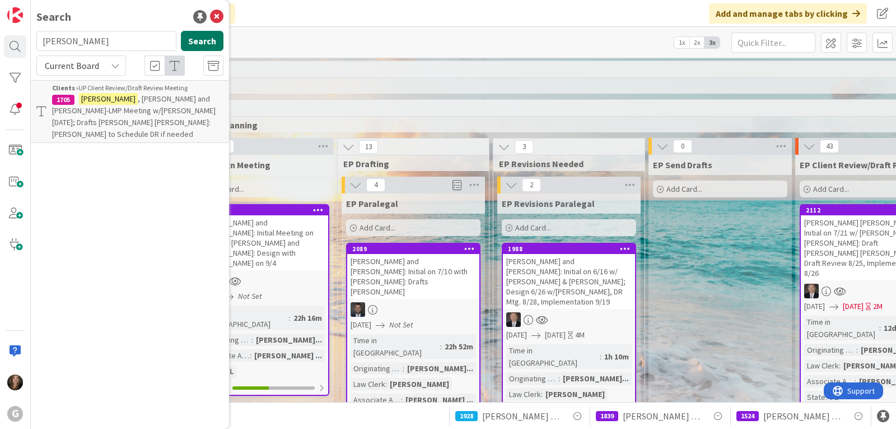
click at [206, 36] on button "Search" at bounding box center [202, 41] width 43 height 20
click at [85, 104] on mark "[PERSON_NAME]" at bounding box center [108, 99] width 59 height 12
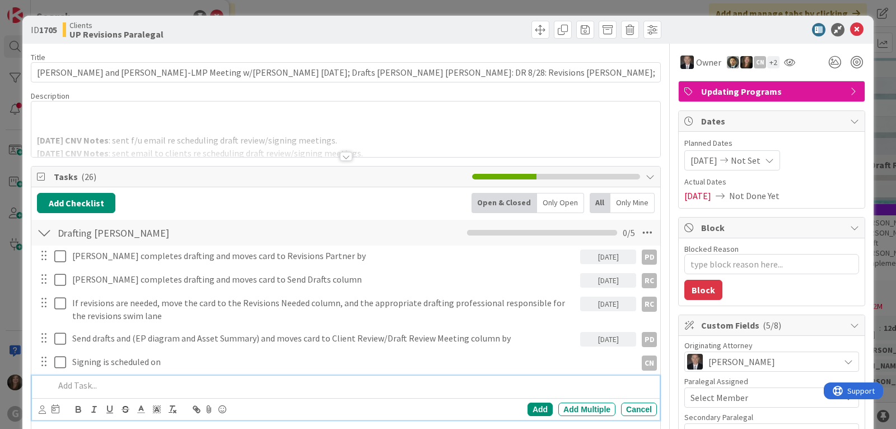
type textarea "x"
click at [123, 107] on div "[PERSON_NAME] just joined [DATE] CNV Notes : sent f/u email re scheduling draft…" at bounding box center [345, 128] width 629 height 55
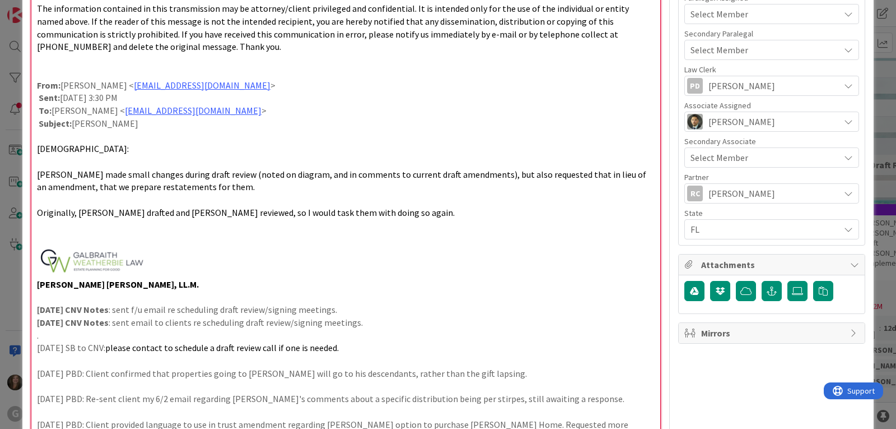
scroll to position [412, 0]
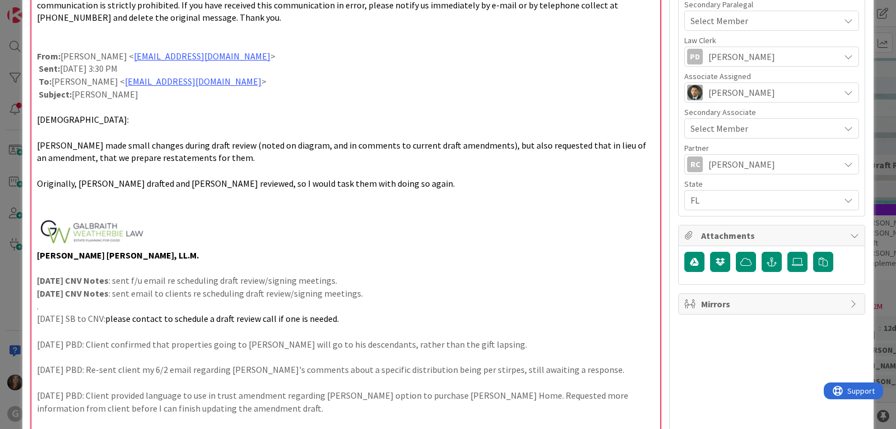
click at [183, 229] on p at bounding box center [346, 232] width 618 height 34
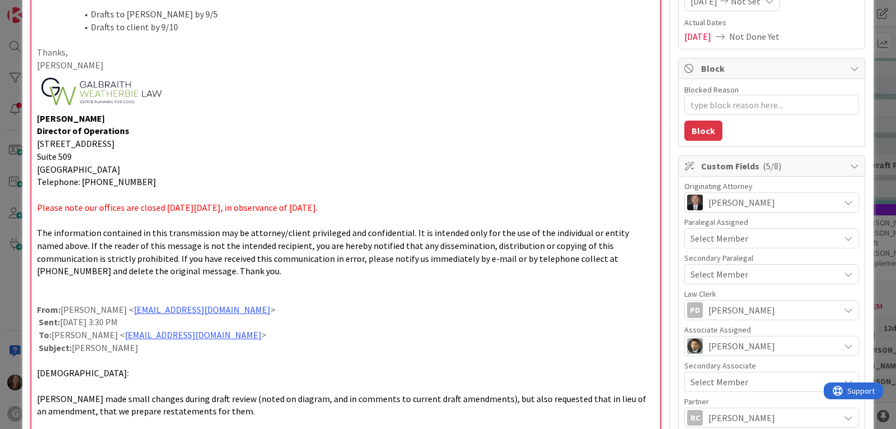
scroll to position [132, 0]
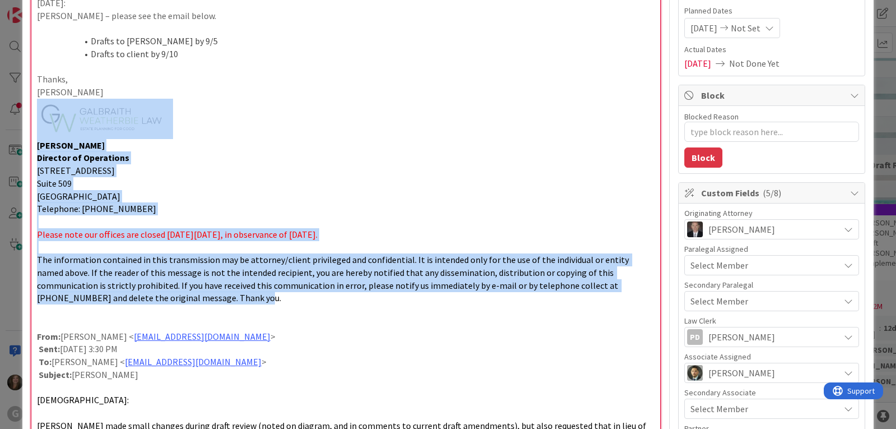
drag, startPoint x: 151, startPoint y: 300, endPoint x: 38, endPoint y: 130, distance: 204.8
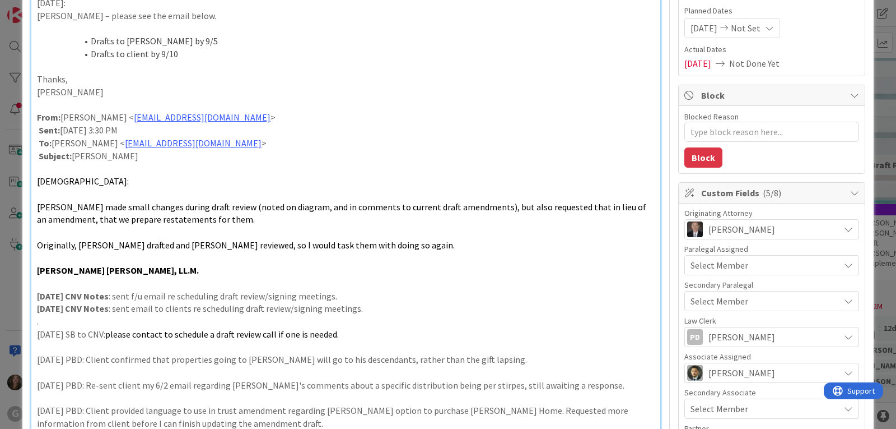
type textarea "x"
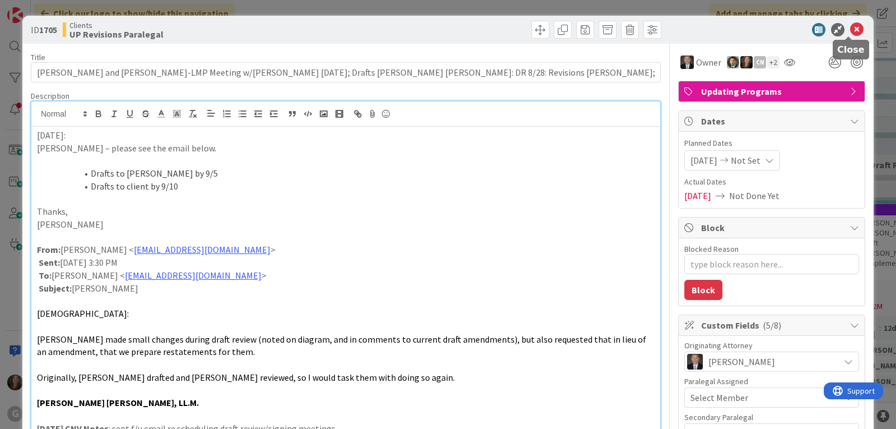
click at [850, 28] on icon at bounding box center [856, 29] width 13 height 13
